Goal: Task Accomplishment & Management: Use online tool/utility

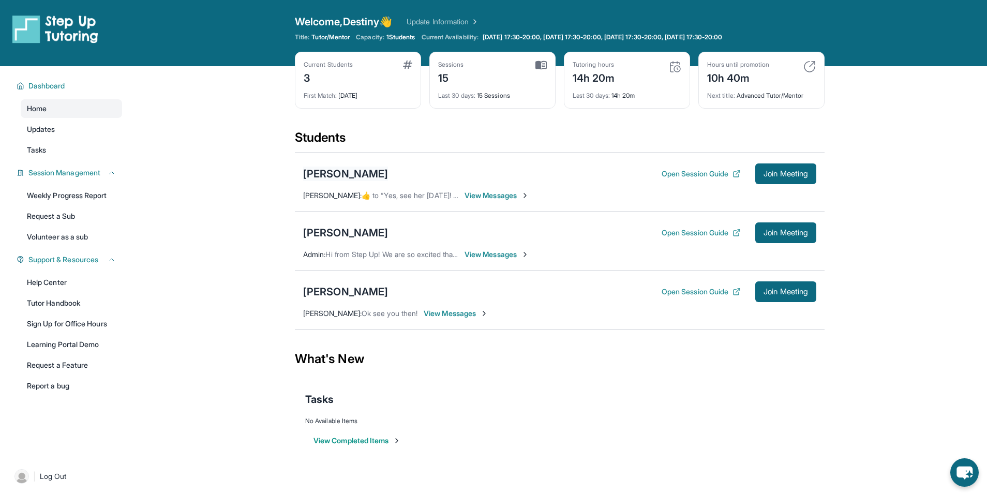
click at [332, 174] on div "[PERSON_NAME]" at bounding box center [345, 174] width 85 height 14
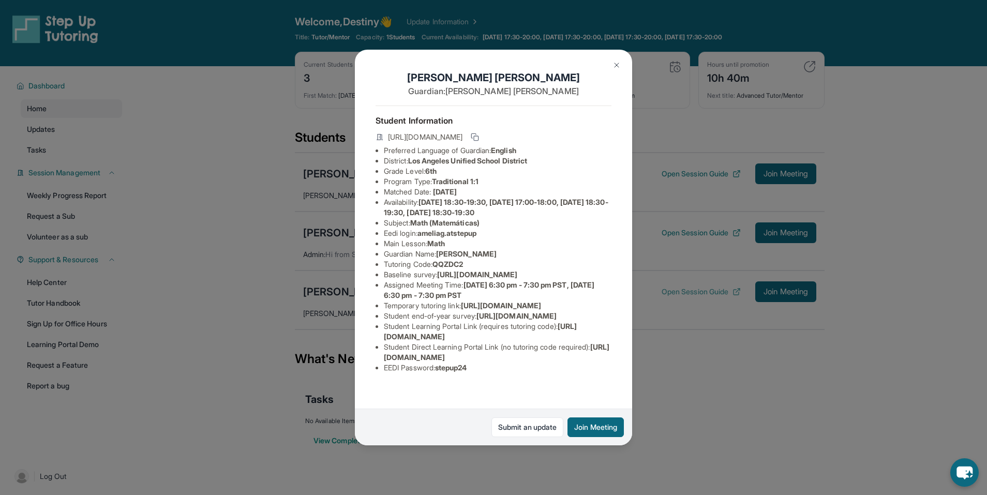
click at [665, 291] on div "[PERSON_NAME] Guardian: [PERSON_NAME] Student Information [URL][DOMAIN_NAME] Pr…" at bounding box center [493, 247] width 987 height 495
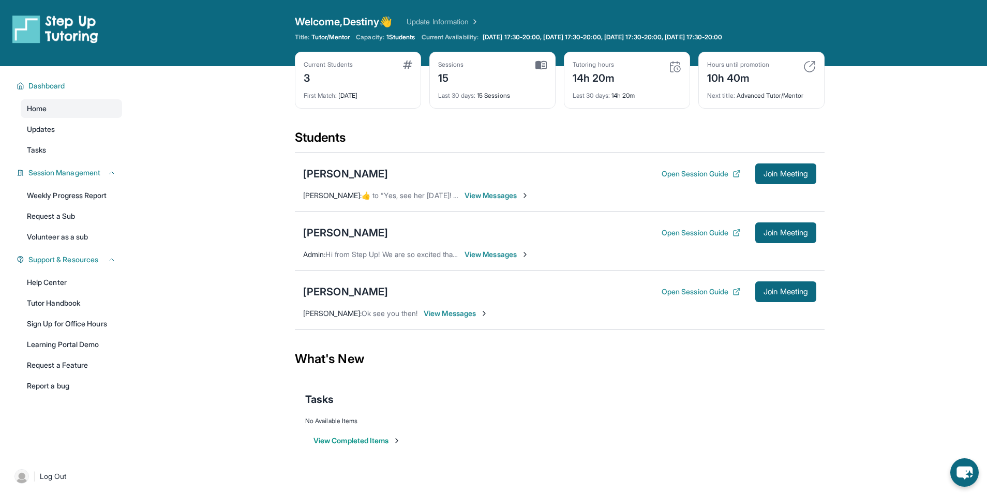
click at [343, 163] on div "[PERSON_NAME] Open Session Guide Join Meeting [PERSON_NAME] :  ​👍​ to “ Yes, se…" at bounding box center [560, 182] width 530 height 59
click at [340, 172] on div "[PERSON_NAME]" at bounding box center [345, 174] width 85 height 14
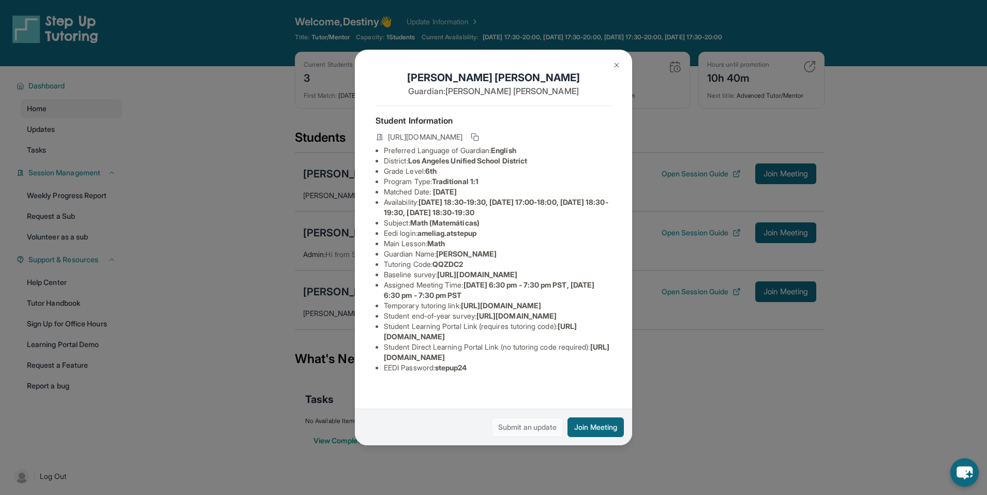
click at [505, 427] on link "Submit an update" at bounding box center [527, 427] width 72 height 20
click at [674, 244] on div "[PERSON_NAME] Guardian: [PERSON_NAME] Student Information [URL][DOMAIN_NAME] Pr…" at bounding box center [493, 247] width 987 height 495
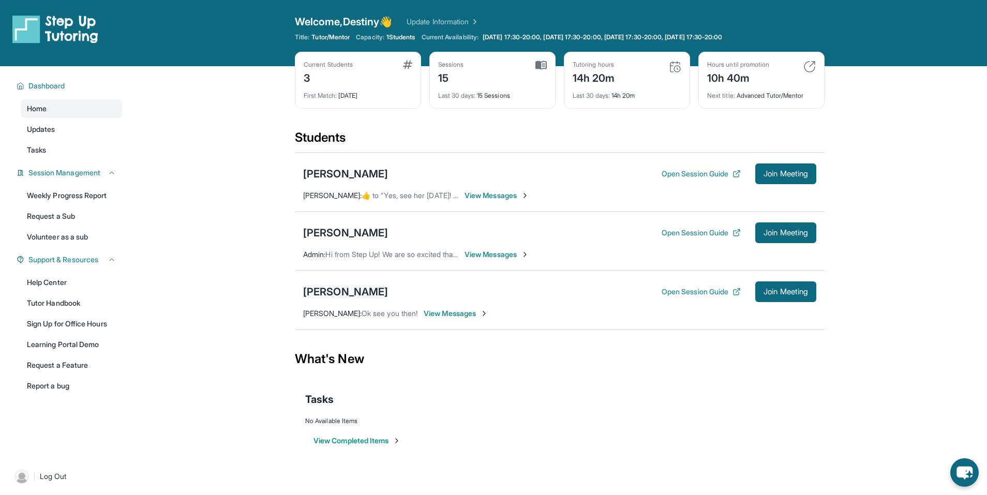
click at [356, 297] on div "[PERSON_NAME]" at bounding box center [345, 291] width 85 height 14
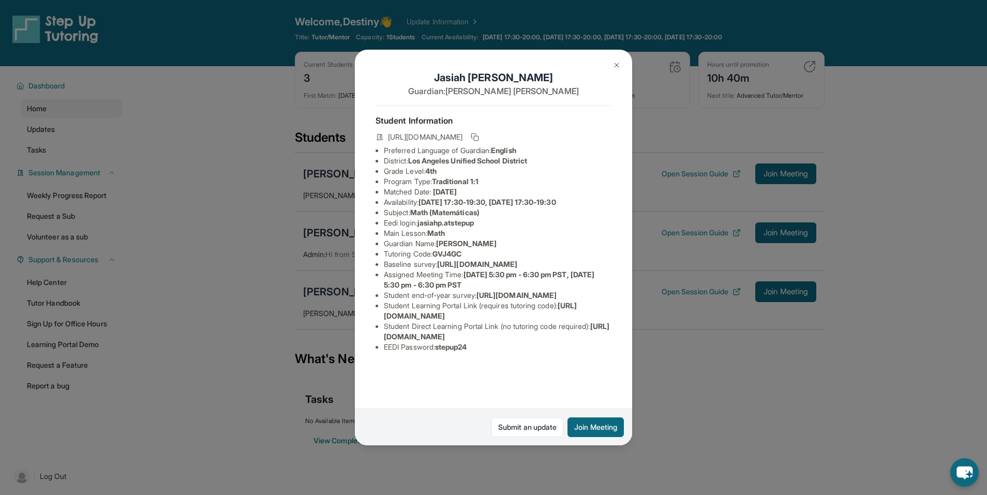
scroll to position [44, 0]
click at [612, 63] on button at bounding box center [616, 65] width 21 height 21
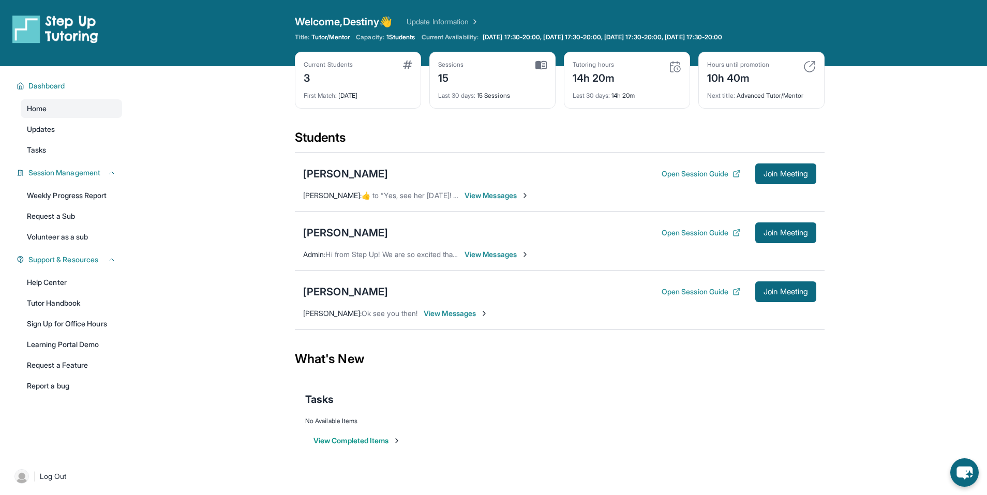
click at [751, 419] on div "No Available Items" at bounding box center [559, 421] width 509 height 8
click at [688, 292] on button "Open Session Guide" at bounding box center [701, 292] width 79 height 10
click at [808, 298] on button "Join Meeting" at bounding box center [785, 291] width 61 height 21
